Goal: Task Accomplishment & Management: Use online tool/utility

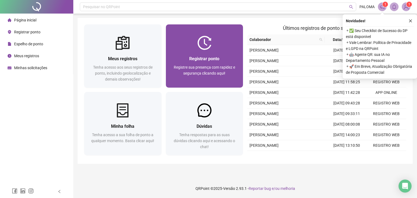
click at [192, 33] on div "Registrar ponto Registre sua presença com rapidez e segurança clicando aqui!" at bounding box center [204, 55] width 77 height 63
click at [219, 52] on div "Registrar ponto Registre sua presença com rapidez e segurança clicando aqui!" at bounding box center [204, 69] width 77 height 38
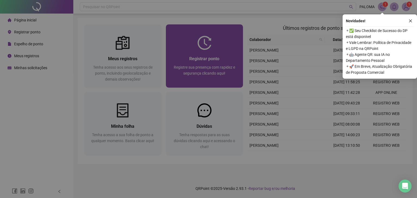
click at [219, 52] on div "08:00:10 Empregador : Colaborador : REGISTRAR PONTO SOLICITAR AJUSTE" at bounding box center [208, 66] width 177 height 93
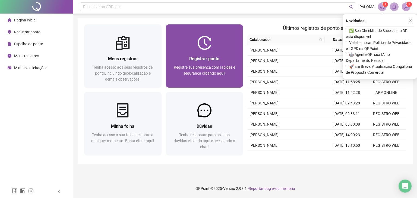
click at [217, 25] on div "Registrar ponto Registre sua presença com rapidez e segurança clicando aqui!" at bounding box center [204, 55] width 77 height 63
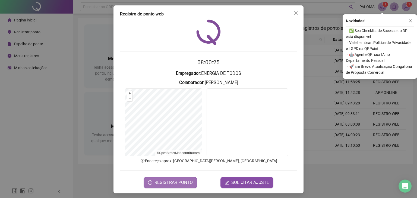
click at [173, 180] on span "REGISTRAR PONTO" at bounding box center [174, 183] width 38 height 7
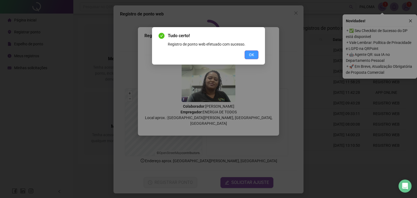
click at [248, 51] on button "OK" at bounding box center [252, 55] width 14 height 9
